Goal: Information Seeking & Learning: Check status

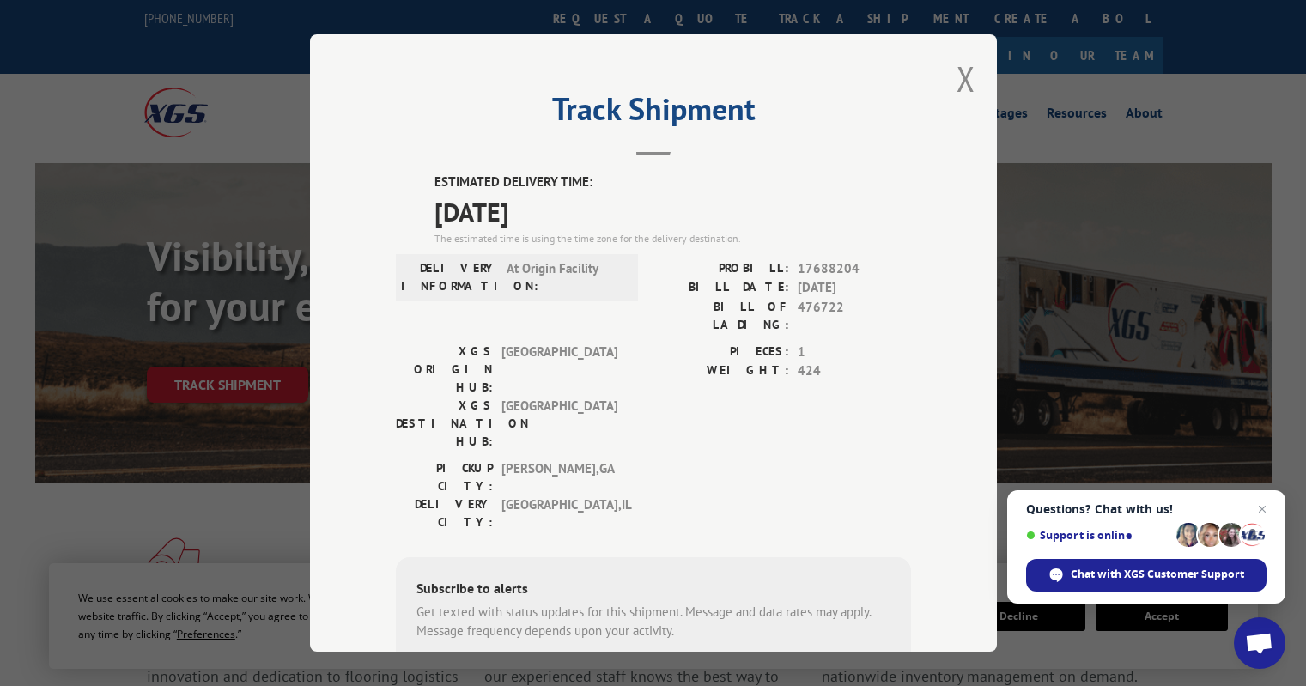
scroll to position [636, 0]
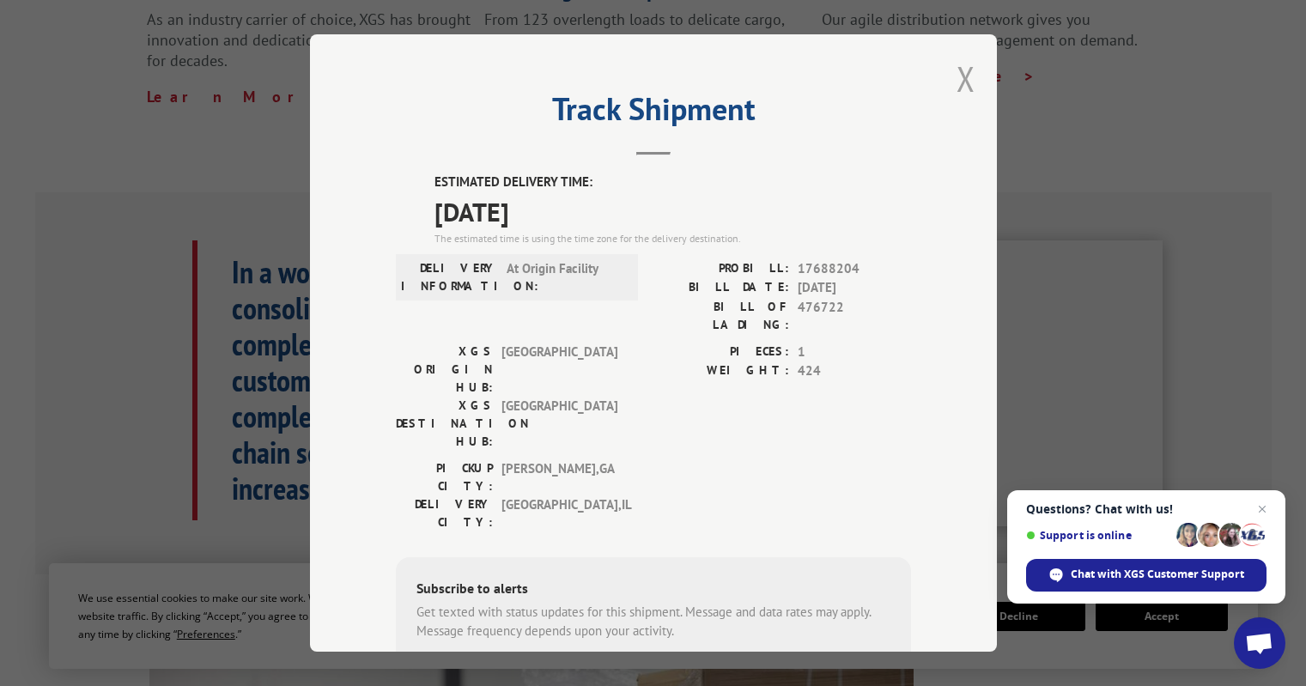
click at [959, 79] on button "Close modal" at bounding box center [965, 79] width 19 height 46
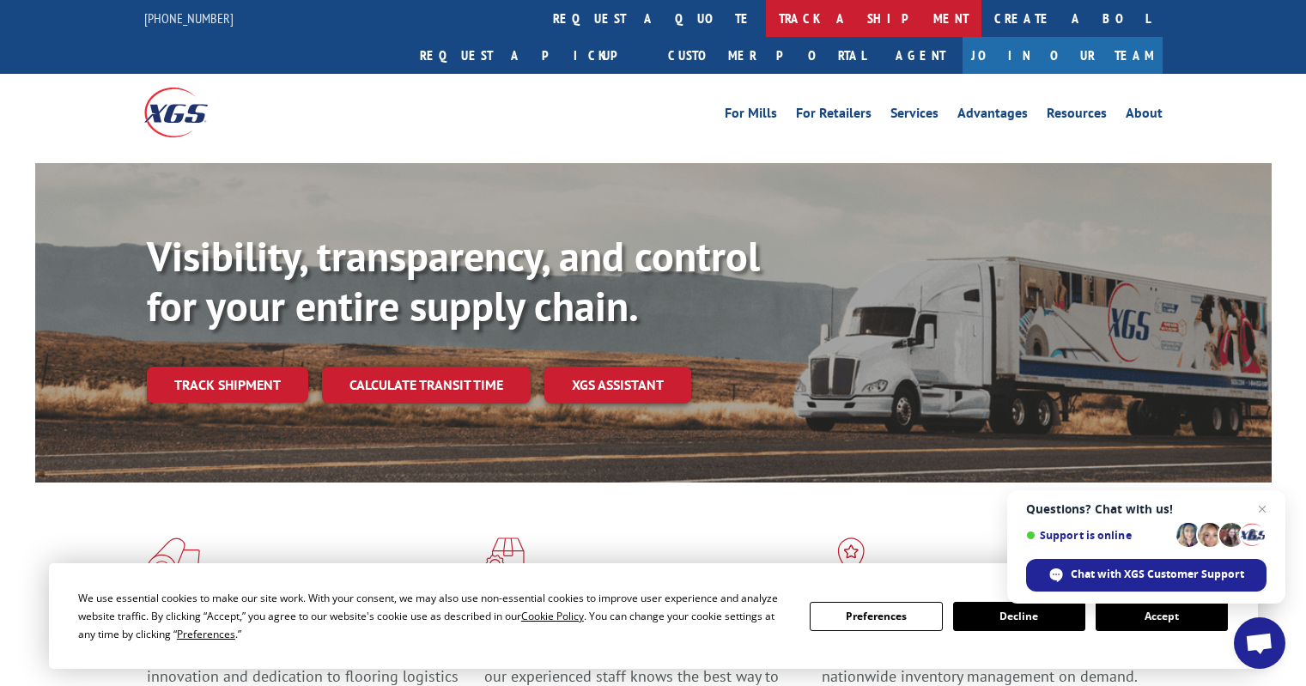
click at [766, 17] on link "track a shipment" at bounding box center [873, 18] width 215 height 37
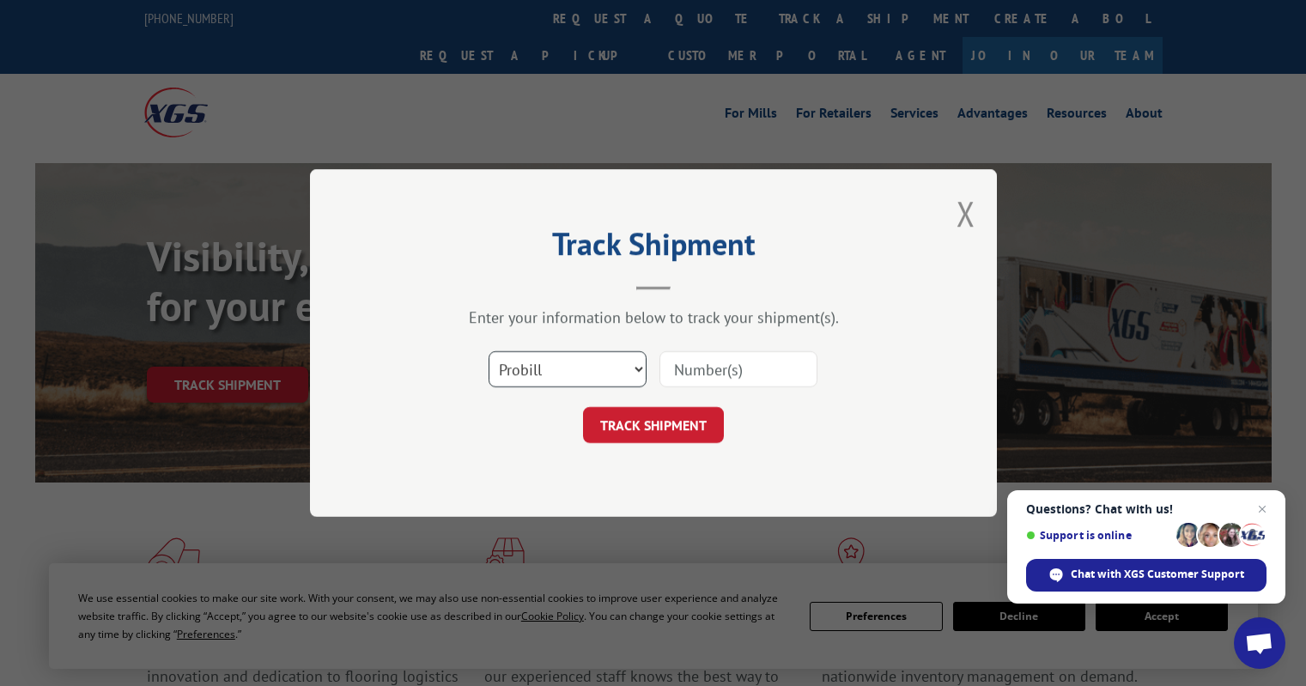
click at [597, 367] on select "Select category... Probill BOL PO" at bounding box center [568, 369] width 158 height 36
select select "po"
click at [489, 351] on select "Select category... Probill BOL PO" at bounding box center [568, 369] width 158 height 36
paste input "IL186424"
type input "IL186424"
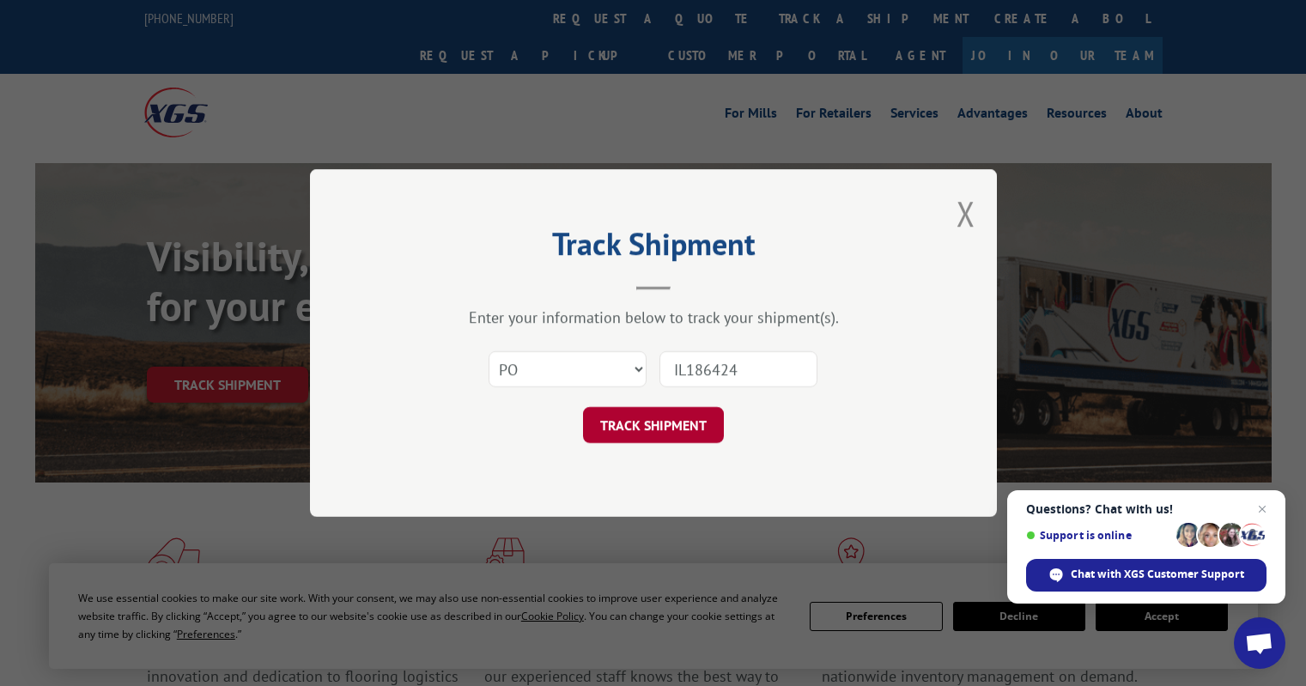
click at [648, 420] on button "TRACK SHIPMENT" at bounding box center [653, 425] width 141 height 36
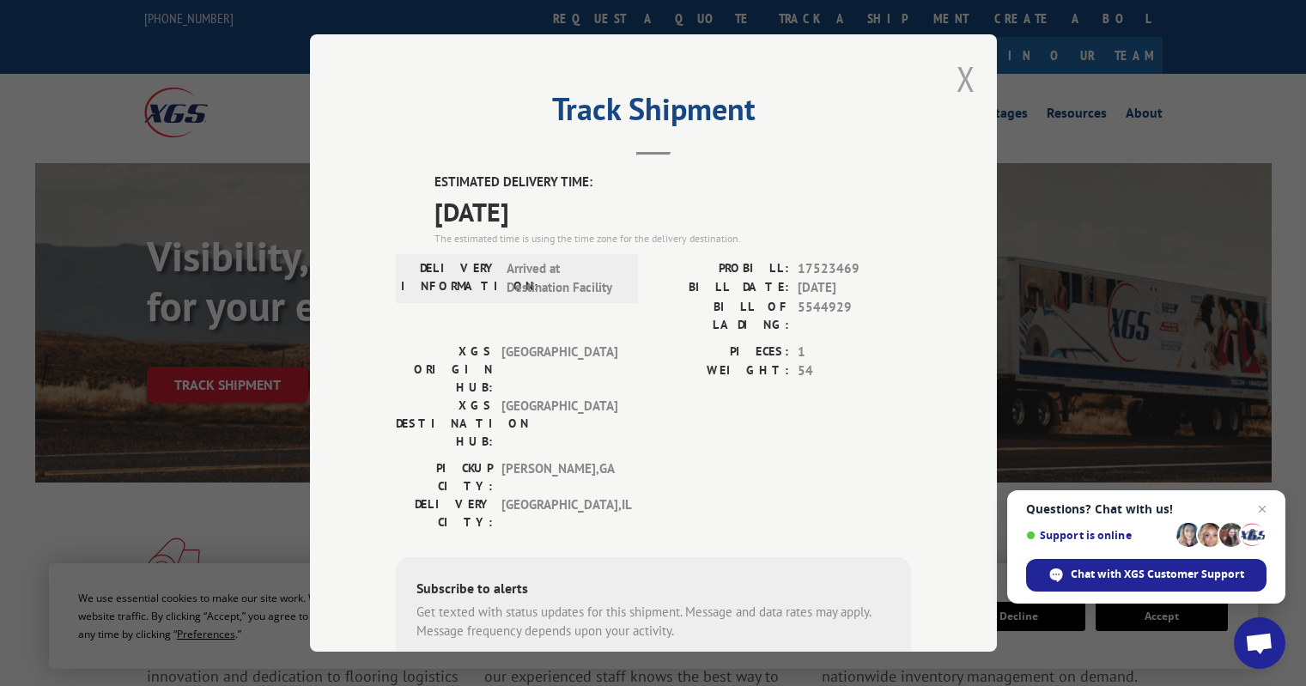
click at [957, 76] on button "Close modal" at bounding box center [965, 79] width 19 height 46
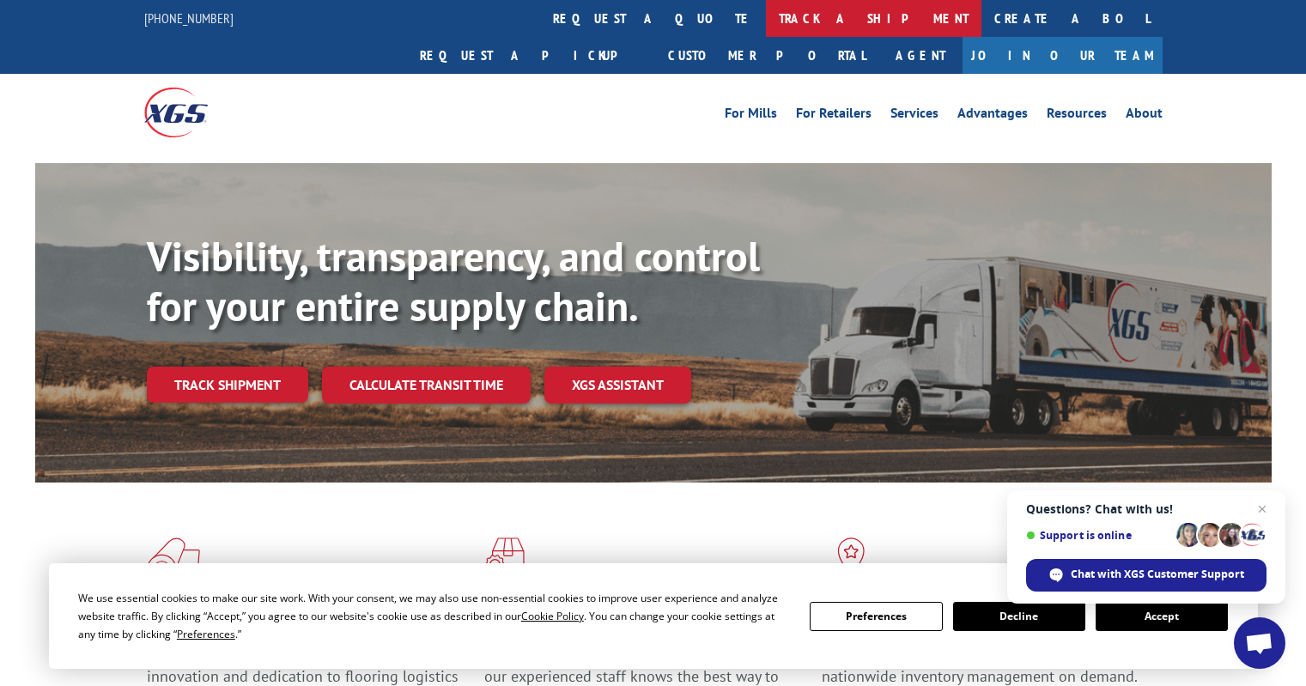
click at [766, 26] on link "track a shipment" at bounding box center [873, 18] width 215 height 37
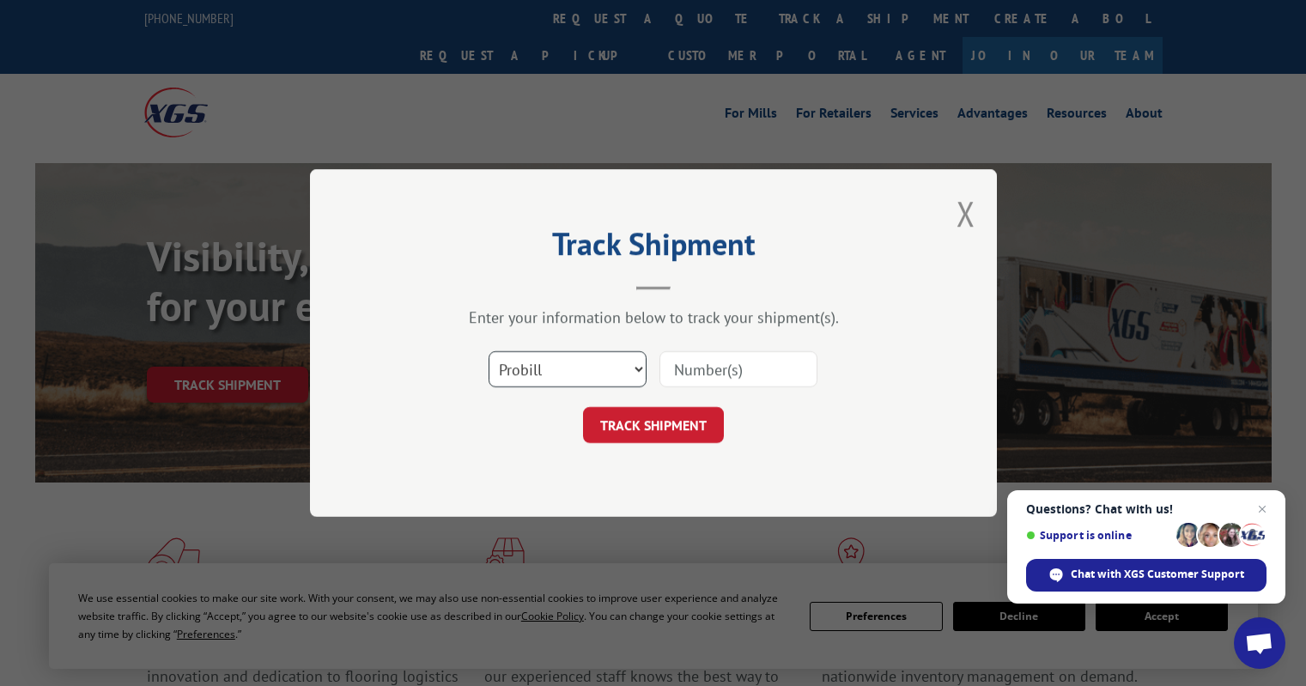
click at [614, 366] on select "Select category... Probill BOL PO" at bounding box center [568, 369] width 158 height 36
select select "po"
click at [489, 351] on select "Select category... Probill BOL PO" at bounding box center [568, 369] width 158 height 36
click at [680, 374] on input at bounding box center [738, 369] width 158 height 36
type input "OH103507"
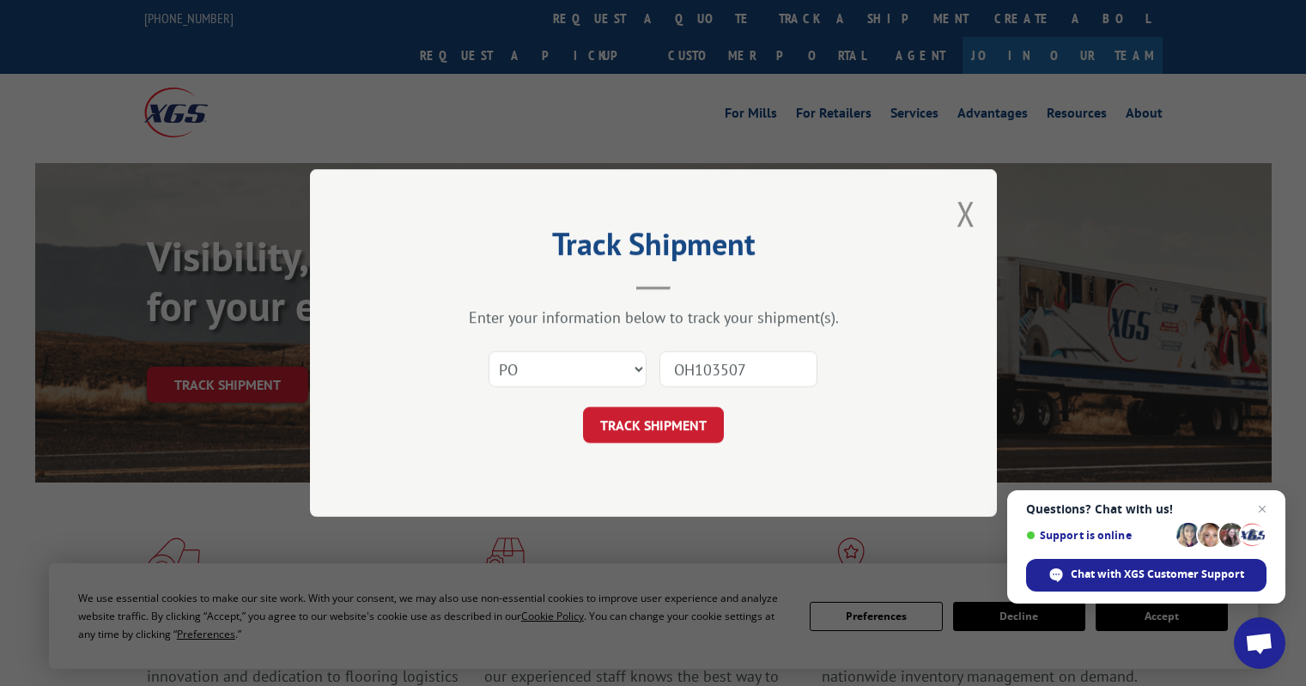
click button "TRACK SHIPMENT" at bounding box center [653, 425] width 141 height 36
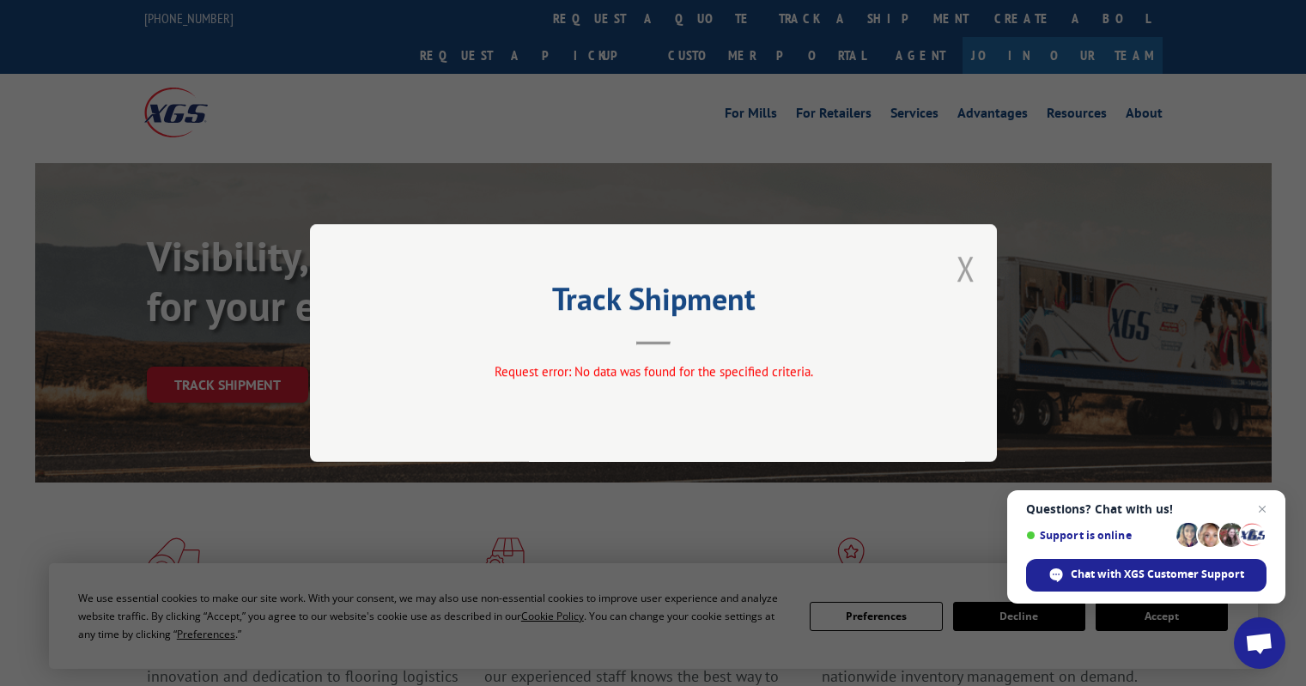
click at [968, 267] on button "Close modal" at bounding box center [965, 269] width 19 height 46
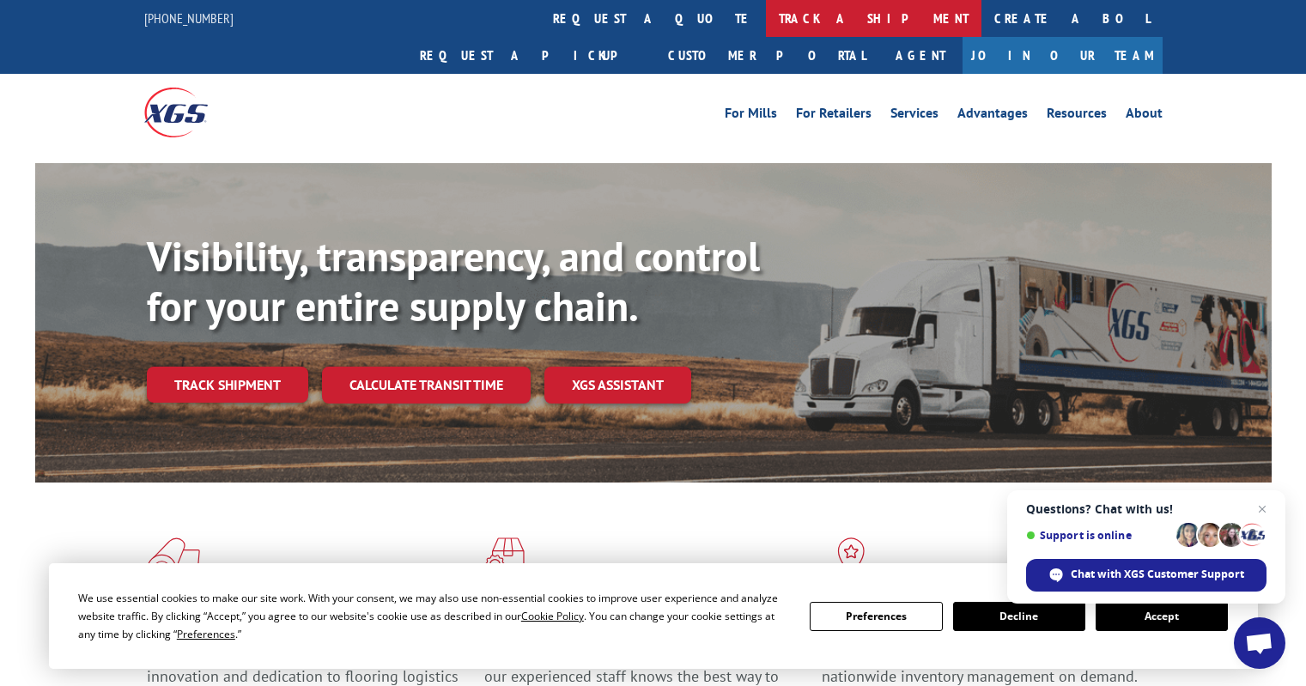
click at [766, 19] on link "track a shipment" at bounding box center [873, 18] width 215 height 37
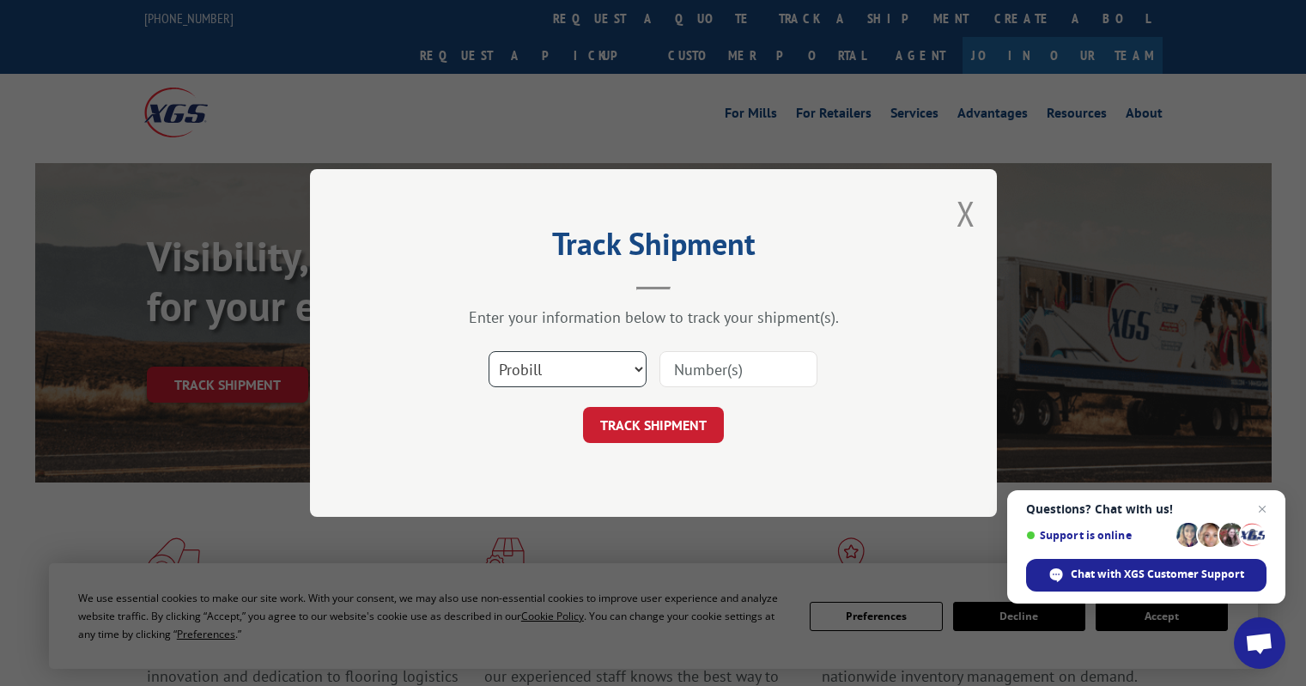
drag, startPoint x: 562, startPoint y: 362, endPoint x: 559, endPoint y: 373, distance: 10.9
click at [562, 362] on select "Select category... Probill BOL PO" at bounding box center [568, 369] width 158 height 36
select select "po"
click at [489, 351] on select "Select category... Probill BOL PO" at bounding box center [568, 369] width 158 height 36
click at [671, 366] on input at bounding box center [738, 369] width 158 height 36
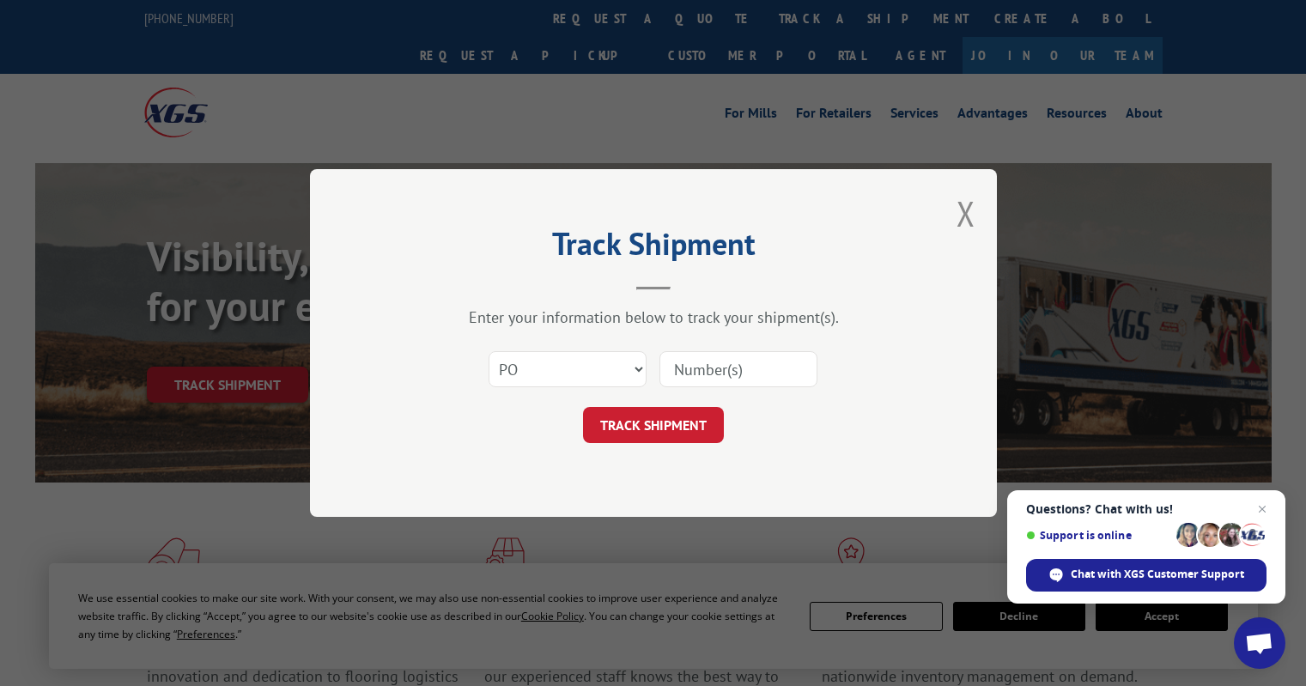
paste input "5576971."
type input "5576971"
click at [561, 367] on select "Select category... Probill BOL PO" at bounding box center [568, 369] width 158 height 36
select select "bol"
click at [489, 351] on select "Select category... Probill BOL PO" at bounding box center [568, 369] width 158 height 36
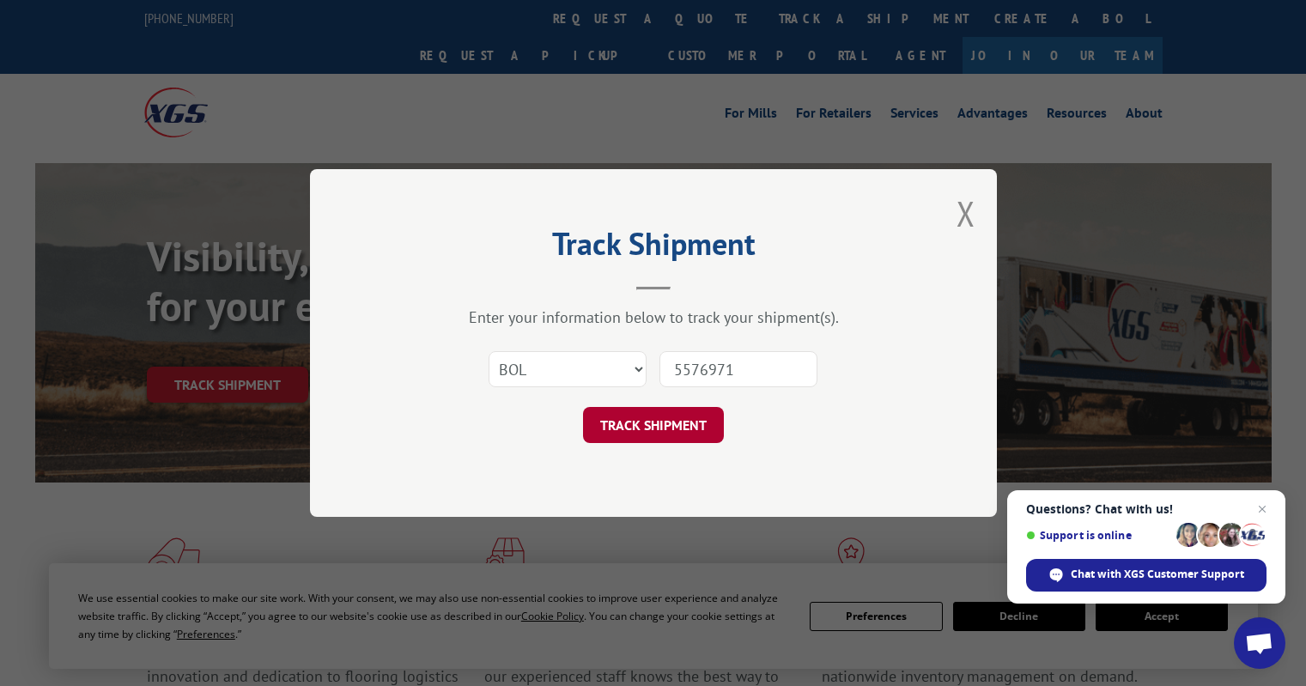
click at [679, 435] on button "TRACK SHIPMENT" at bounding box center [653, 425] width 141 height 36
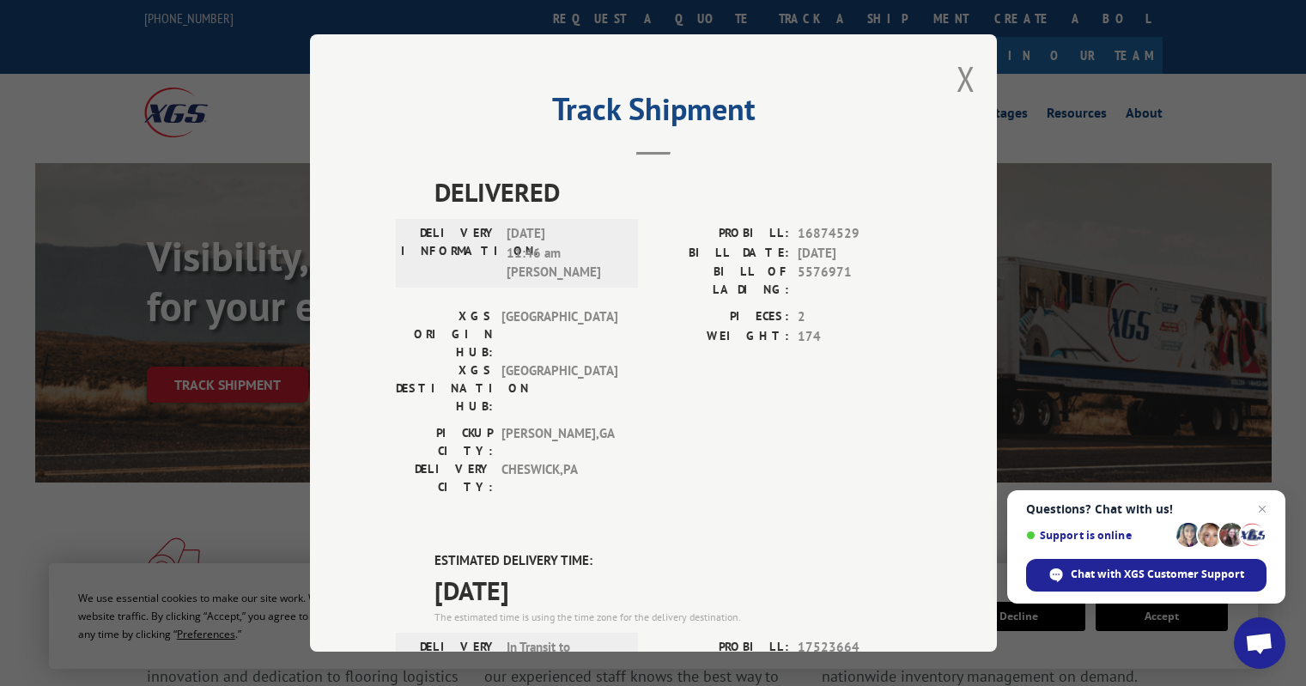
scroll to position [258, 0]
